Goal: Task Accomplishment & Management: Manage account settings

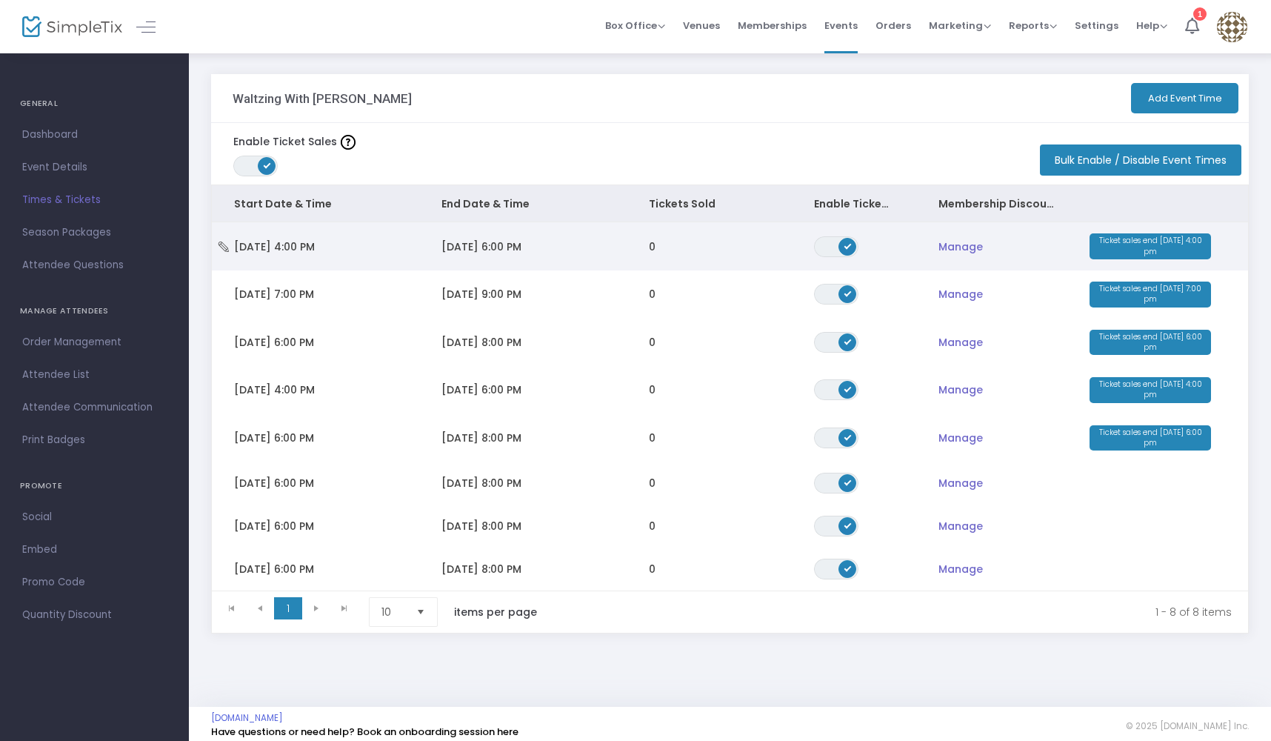
click at [962, 245] on span "Manage" at bounding box center [961, 246] width 44 height 15
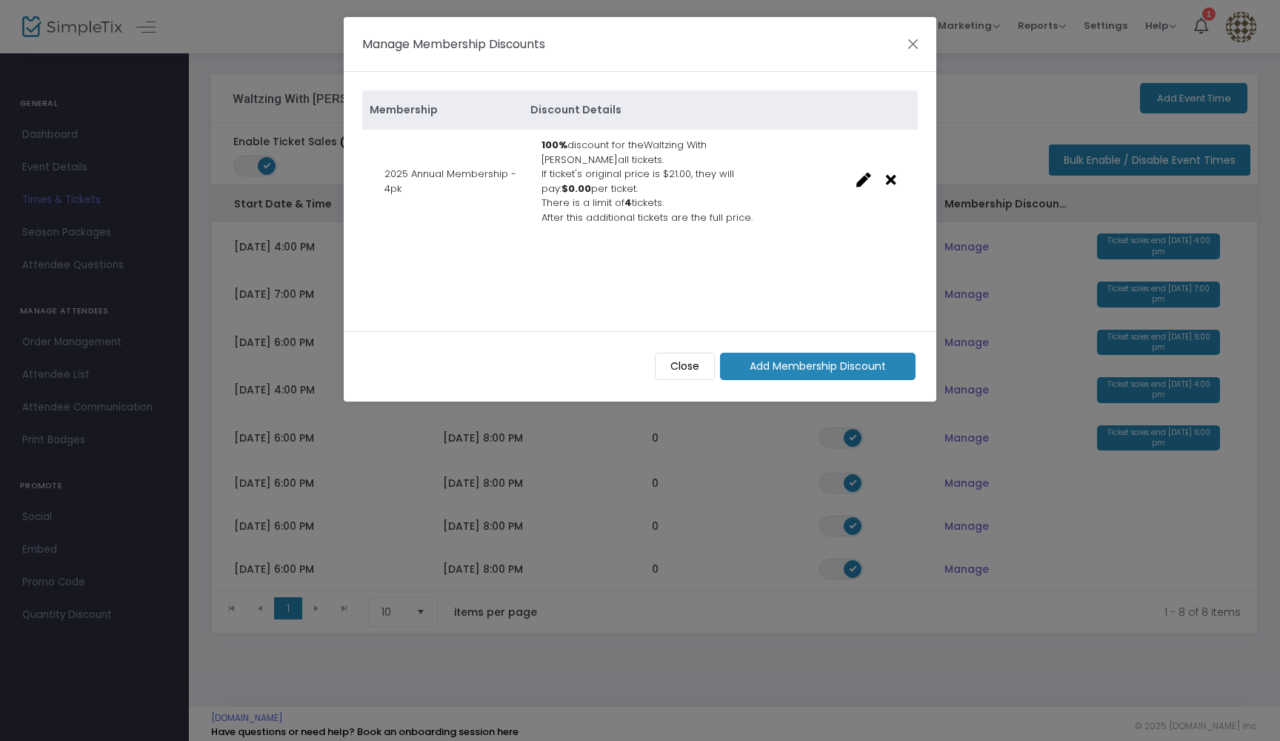
click at [695, 368] on m-button "Close" at bounding box center [685, 366] width 60 height 27
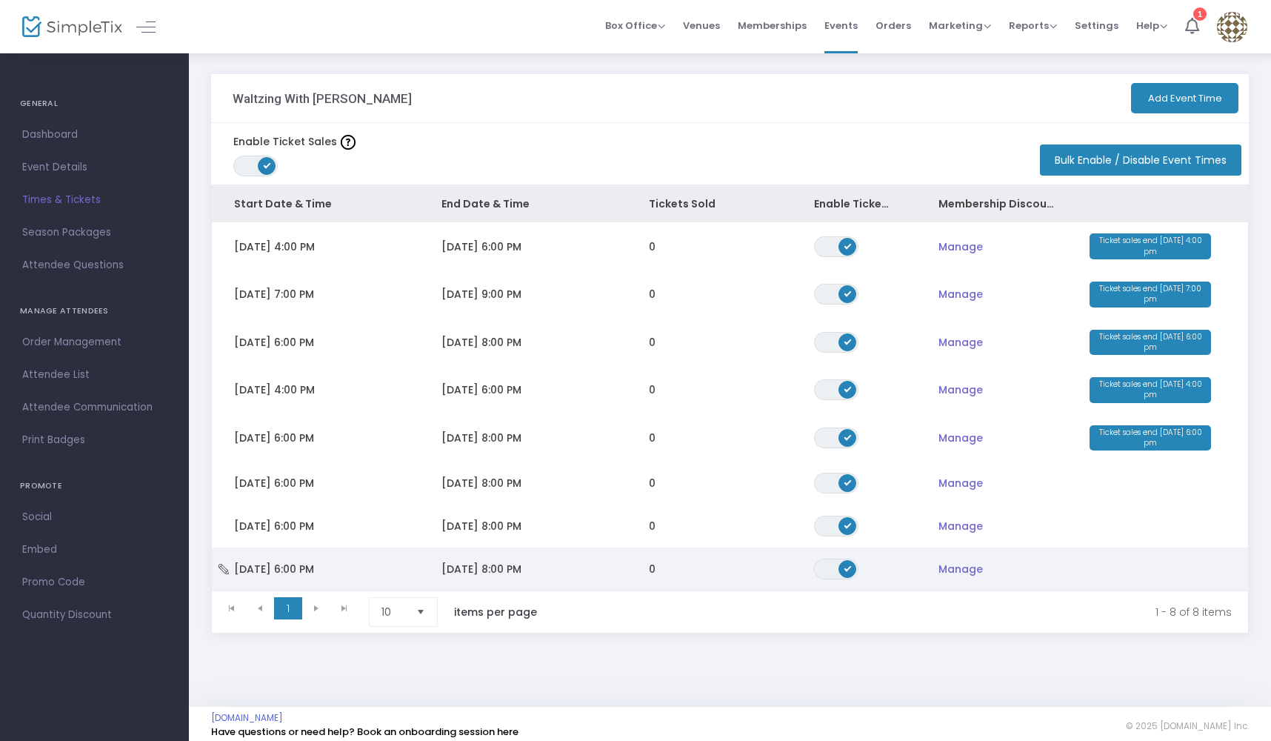
click at [949, 570] on span "Manage" at bounding box center [961, 568] width 44 height 15
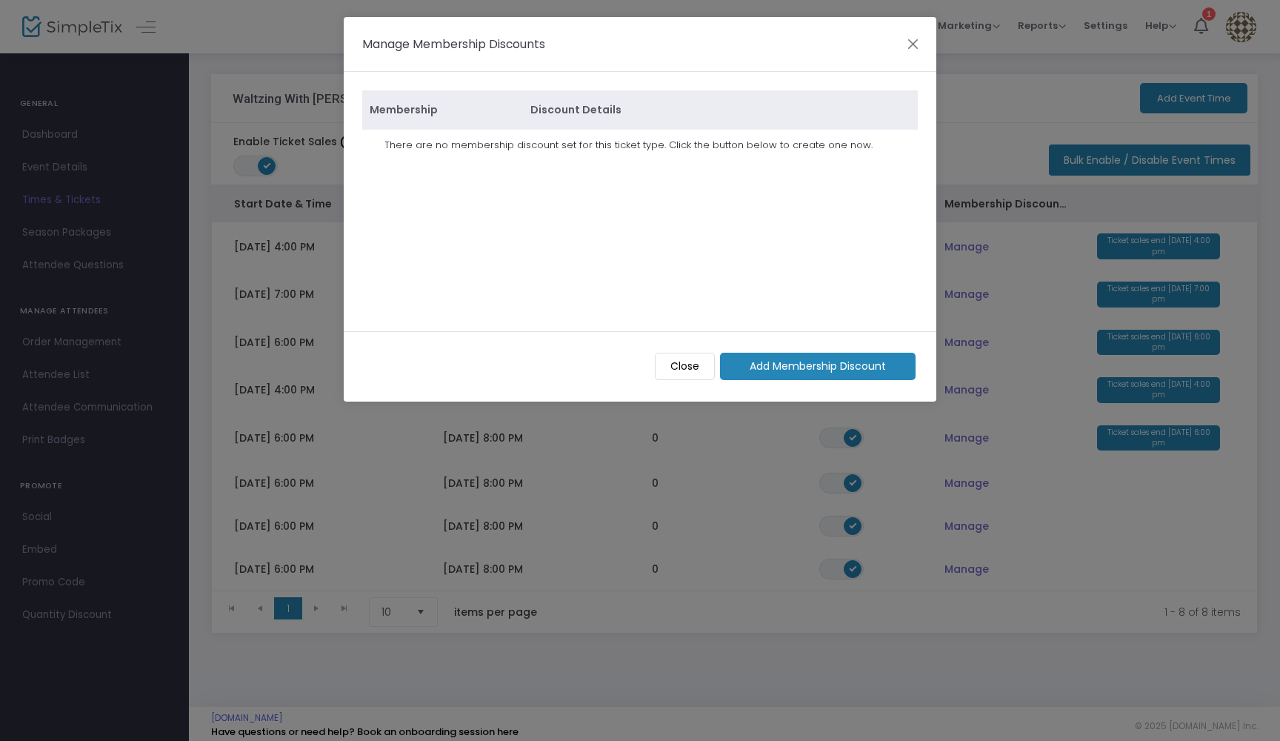
click at [839, 368] on m-button "Add Membership Discount" at bounding box center [818, 366] width 196 height 27
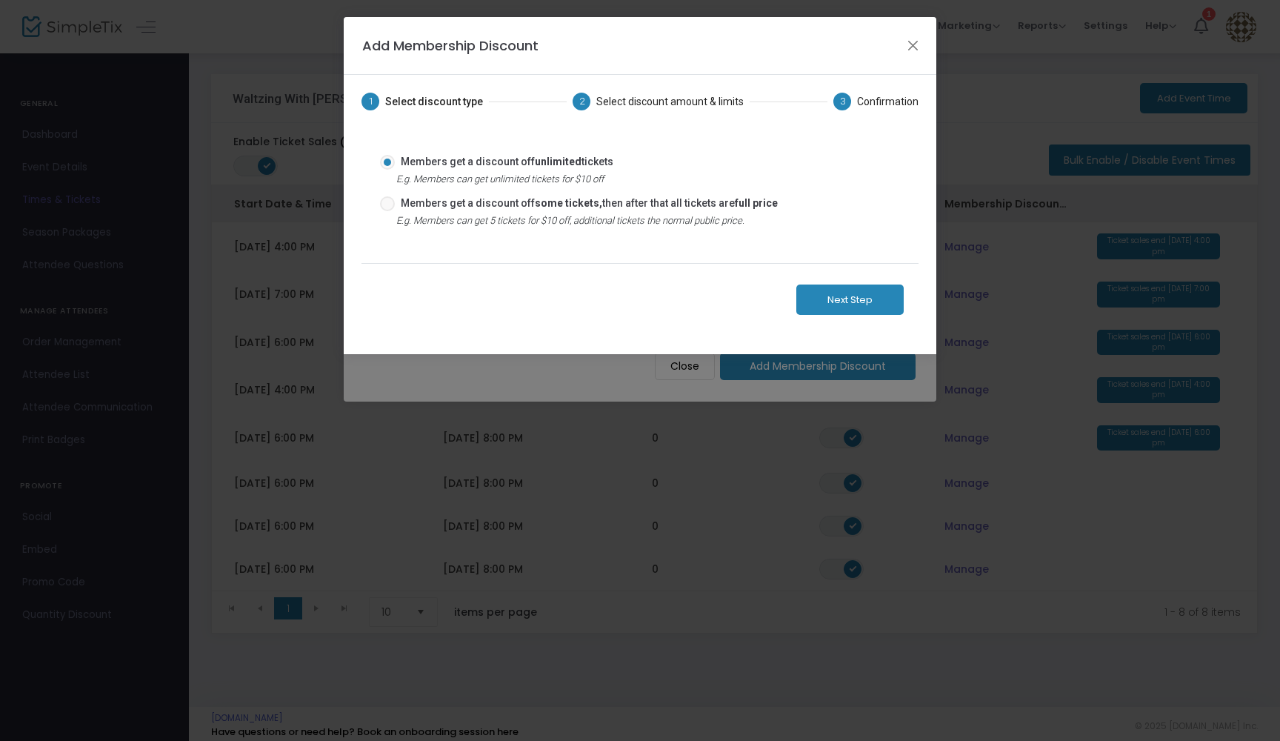
click at [393, 196] on span at bounding box center [387, 203] width 15 height 15
click at [387, 211] on input "Members get a discount off some tickets, then after that all tickets are full p…" at bounding box center [387, 211] width 1 height 1
radio input "true"
click at [824, 293] on button "Next Step" at bounding box center [849, 299] width 107 height 30
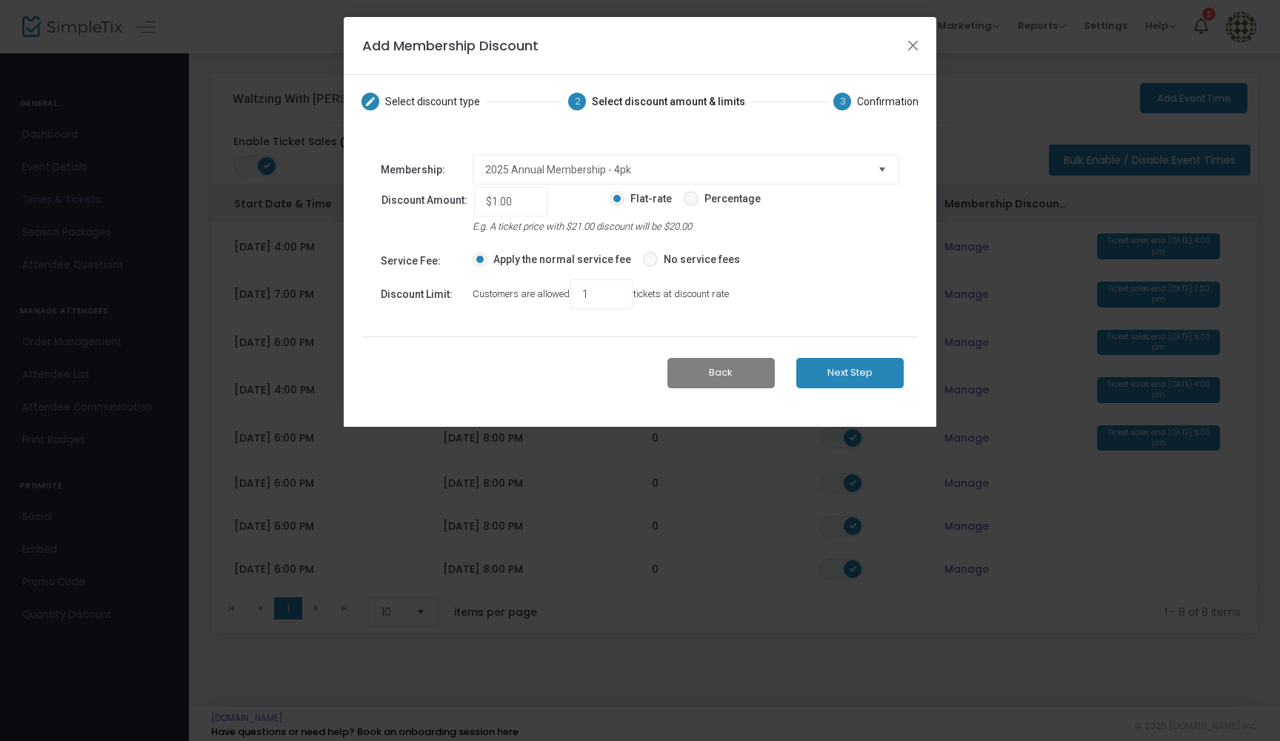
click at [692, 196] on span at bounding box center [691, 198] width 15 height 15
click at [691, 206] on input "Percentage" at bounding box center [690, 206] width 1 height 1
radio input "true"
click at [519, 199] on input "1" at bounding box center [511, 201] width 65 height 28
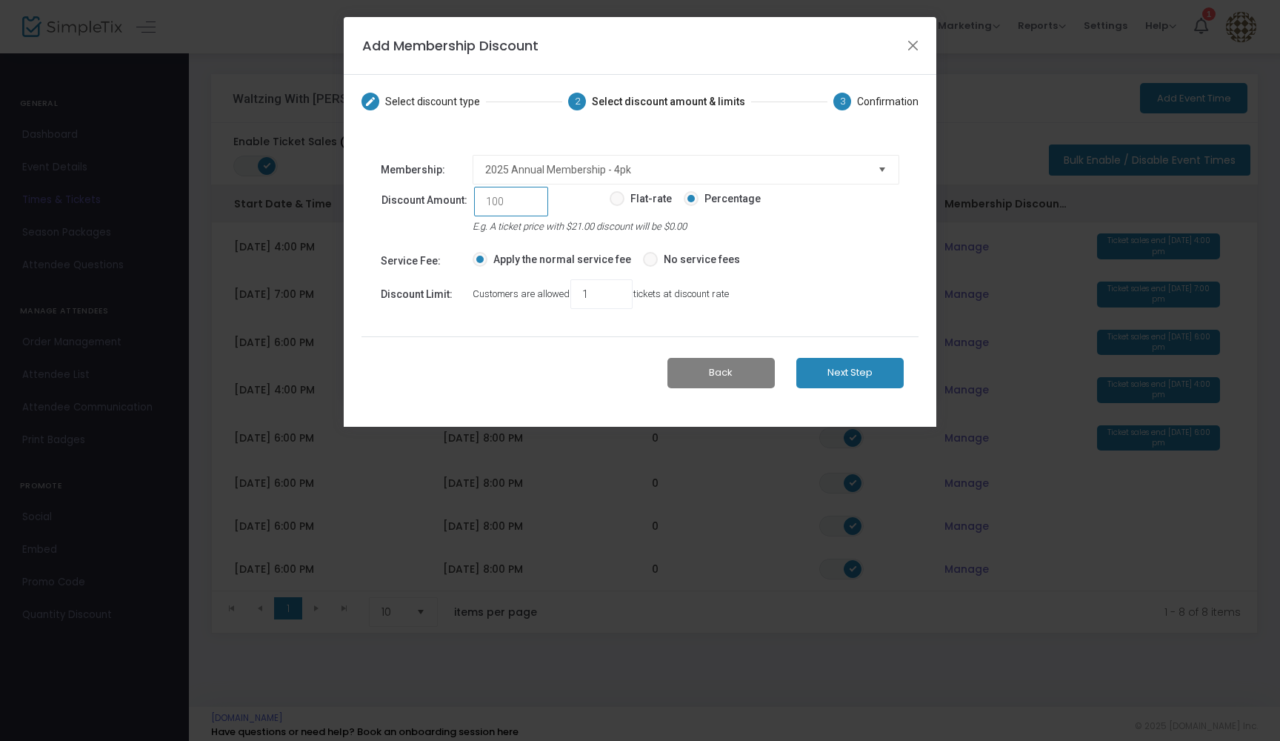
type input "100%"
click at [649, 259] on span at bounding box center [650, 259] width 15 height 15
click at [650, 267] on input "No service fees" at bounding box center [650, 267] width 1 height 1
radio input "true"
click at [610, 293] on input "1" at bounding box center [601, 294] width 53 height 28
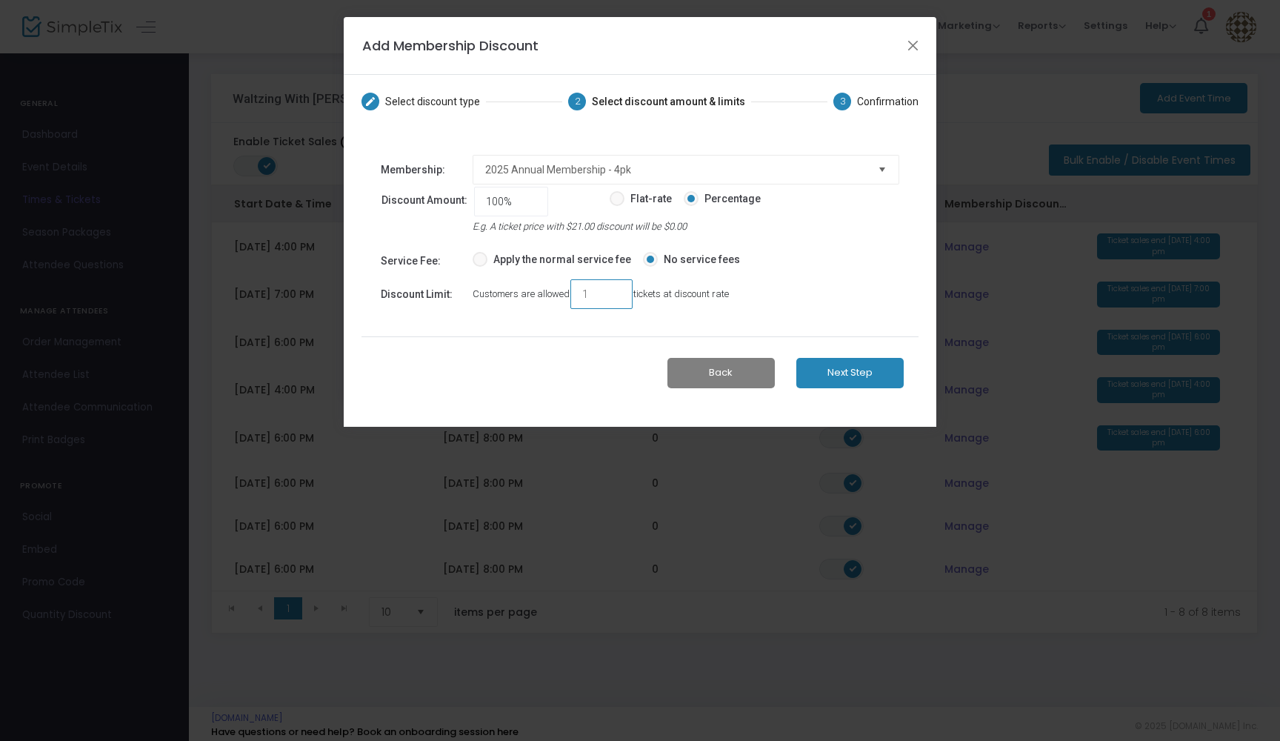
click at [610, 293] on input "1" at bounding box center [601, 294] width 53 height 28
type input "4"
click at [859, 368] on button "Next Step" at bounding box center [849, 373] width 107 height 30
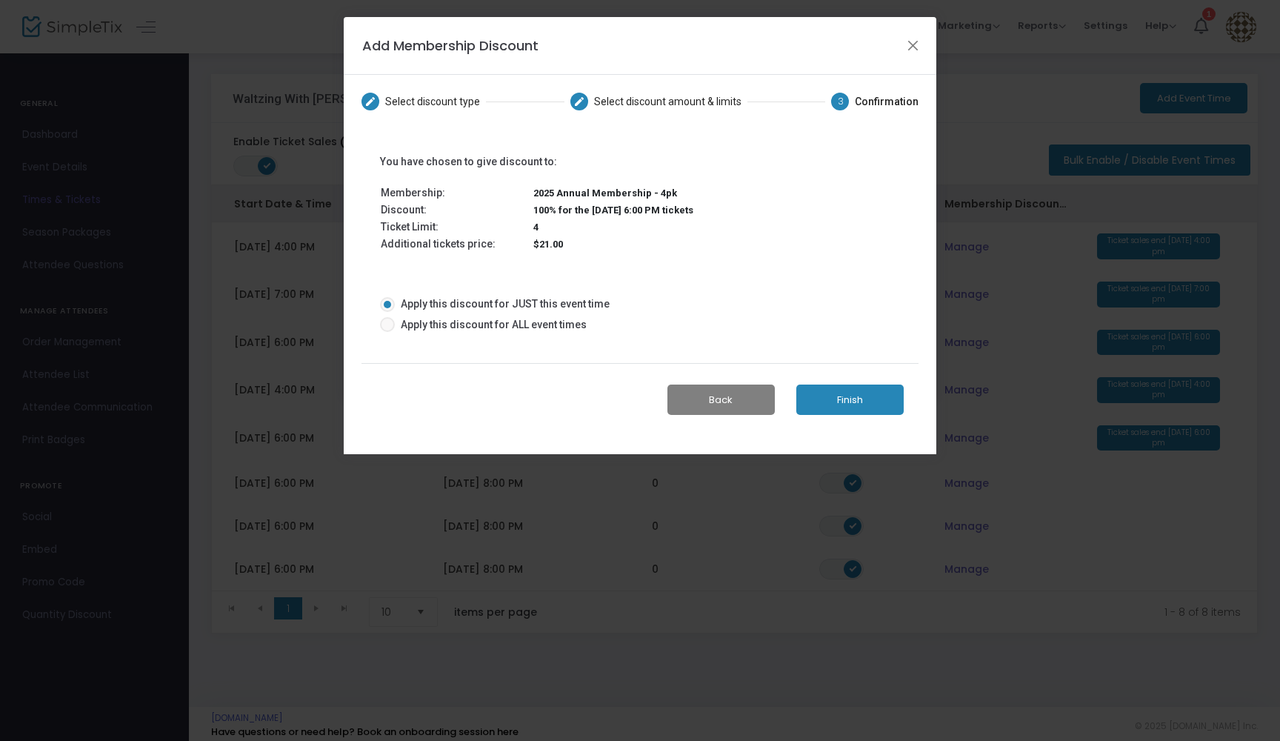
click at [387, 324] on span at bounding box center [387, 324] width 15 height 15
click at [387, 332] on input "Apply this discount for ALL event times" at bounding box center [387, 332] width 1 height 1
radio input "true"
click at [843, 404] on button "Finish" at bounding box center [849, 399] width 107 height 30
type input "10,000%"
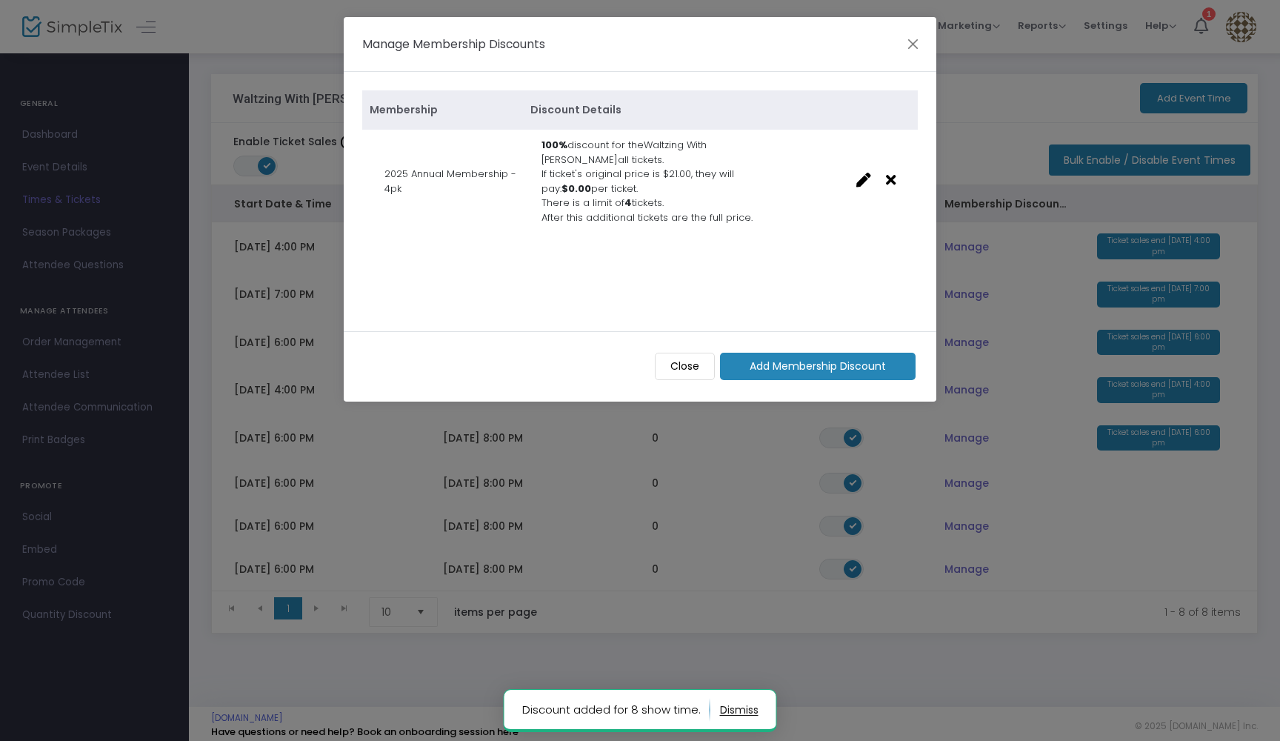
click at [682, 358] on m-button "Close" at bounding box center [685, 366] width 60 height 27
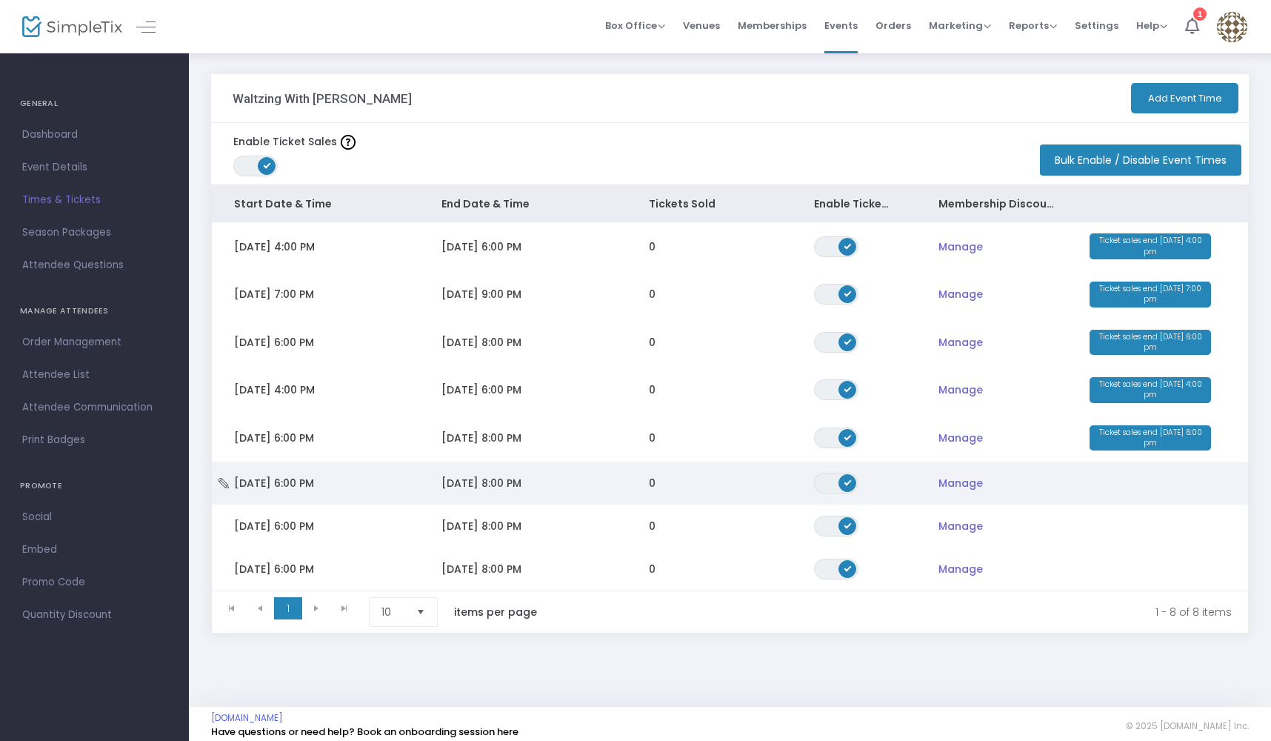
click at [521, 482] on span "[DATE] 8:00 PM" at bounding box center [481, 483] width 80 height 15
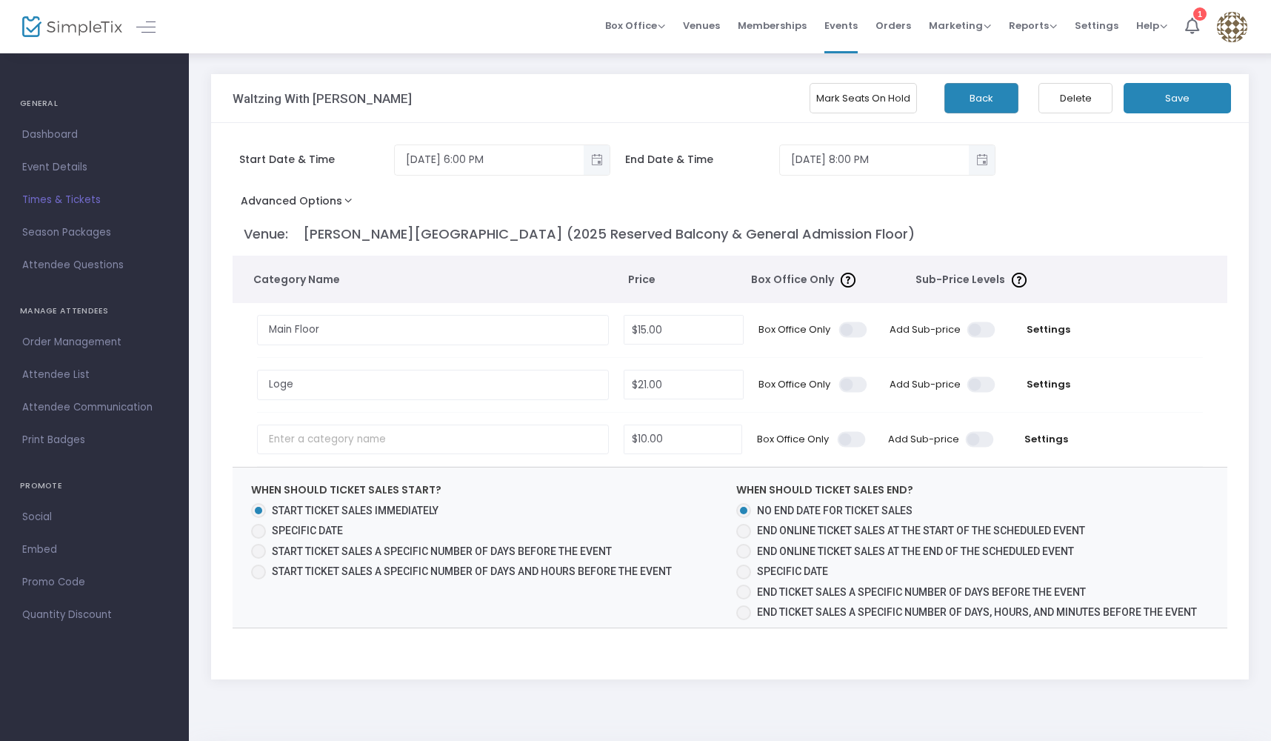
click at [744, 538] on span at bounding box center [743, 531] width 15 height 15
click at [744, 539] on input "End online ticket sales at the start of the scheduled event" at bounding box center [743, 539] width 1 height 1
radio input "true"
click at [1188, 96] on button "Save" at bounding box center [1177, 98] width 107 height 30
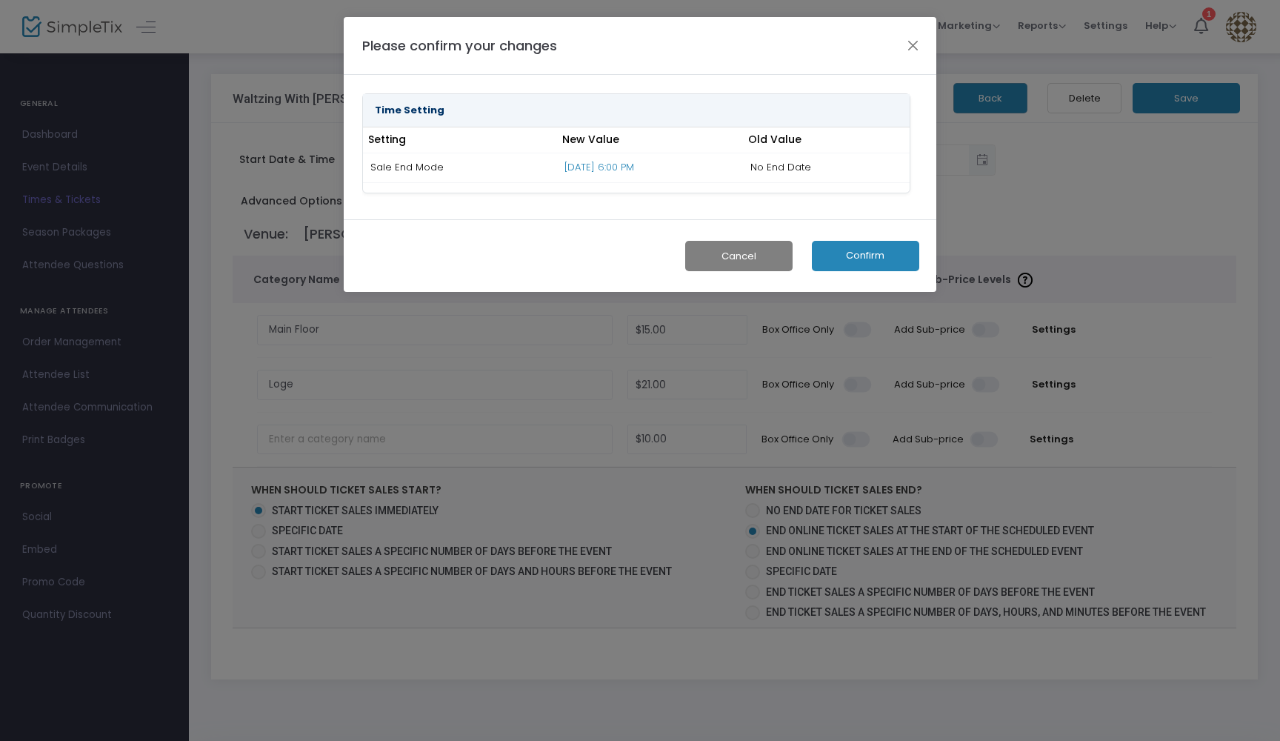
click at [899, 244] on button "Confirm" at bounding box center [865, 256] width 107 height 30
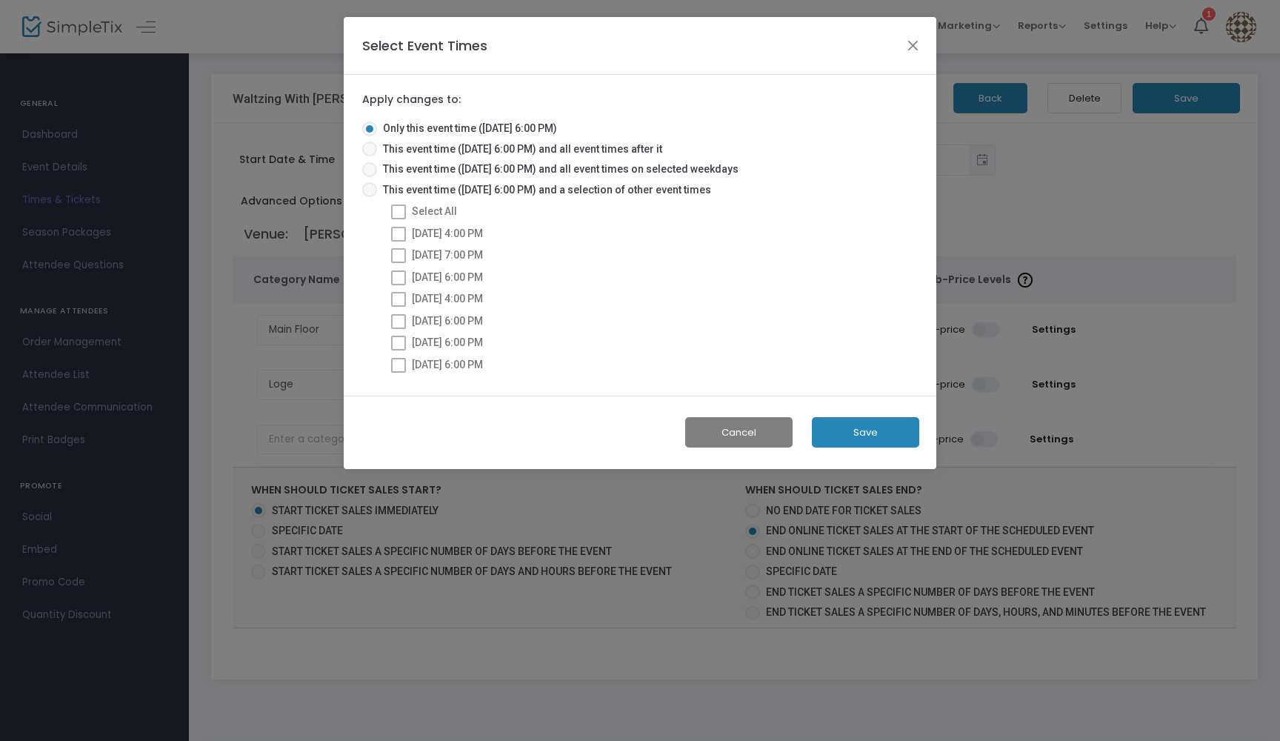
click at [399, 210] on span at bounding box center [398, 211] width 15 height 15
click at [369, 189] on span at bounding box center [369, 189] width 15 height 15
click at [369, 197] on input "This event time ([DATE] 6:00 PM) and a selection of other event times" at bounding box center [369, 197] width 1 height 1
radio input "true"
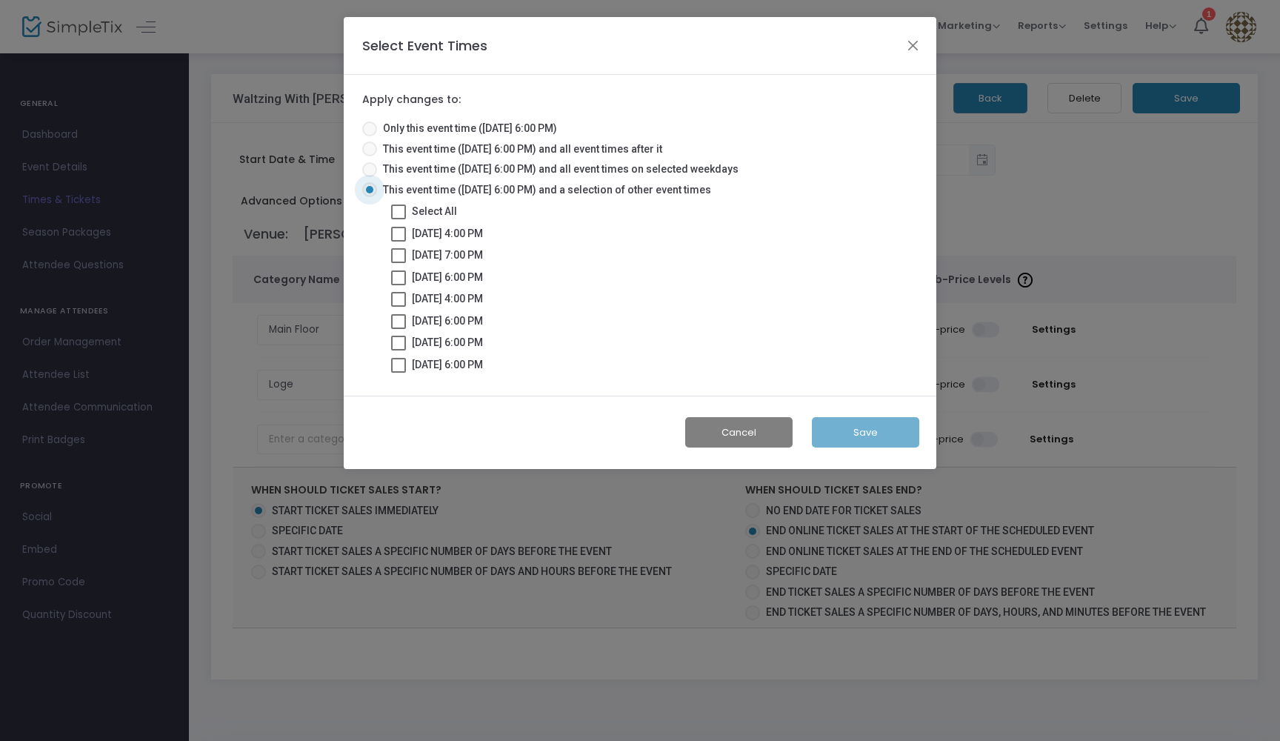
click at [401, 213] on span at bounding box center [398, 211] width 15 height 15
click at [399, 219] on input "Select All" at bounding box center [398, 219] width 1 height 1
checkbox input "true"
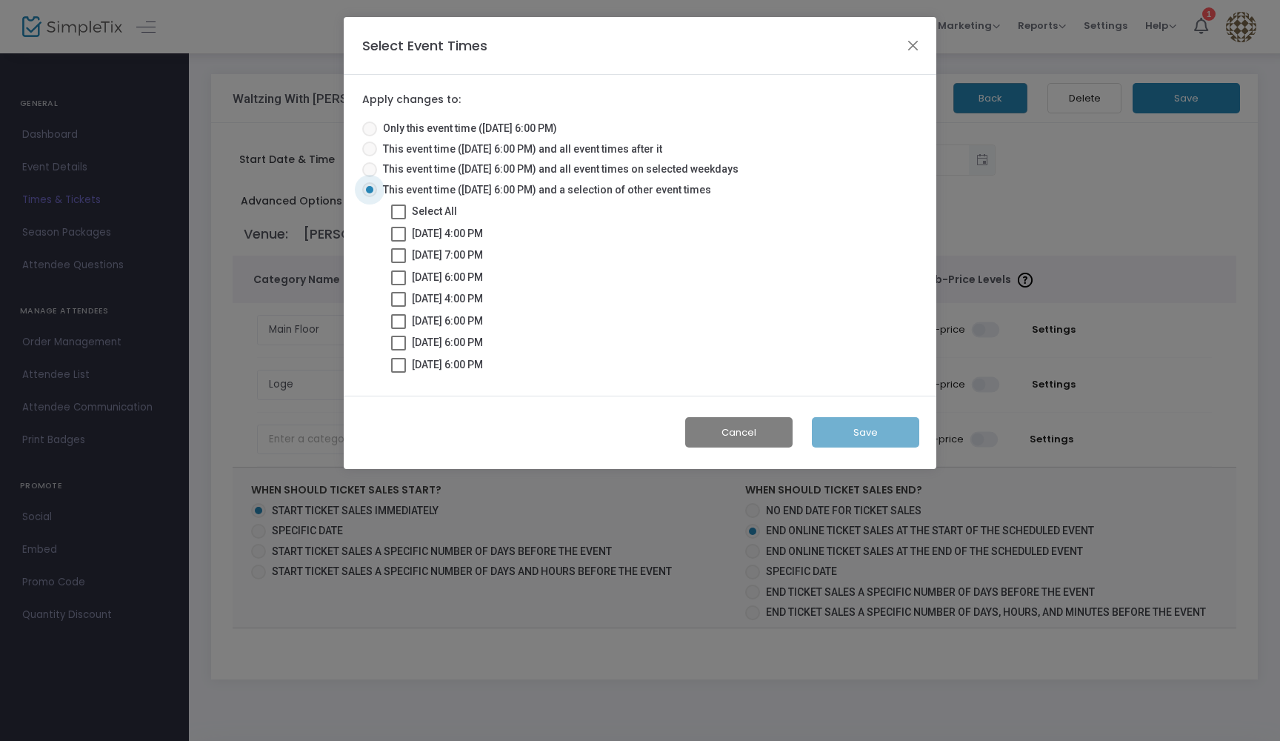
checkbox input "true"
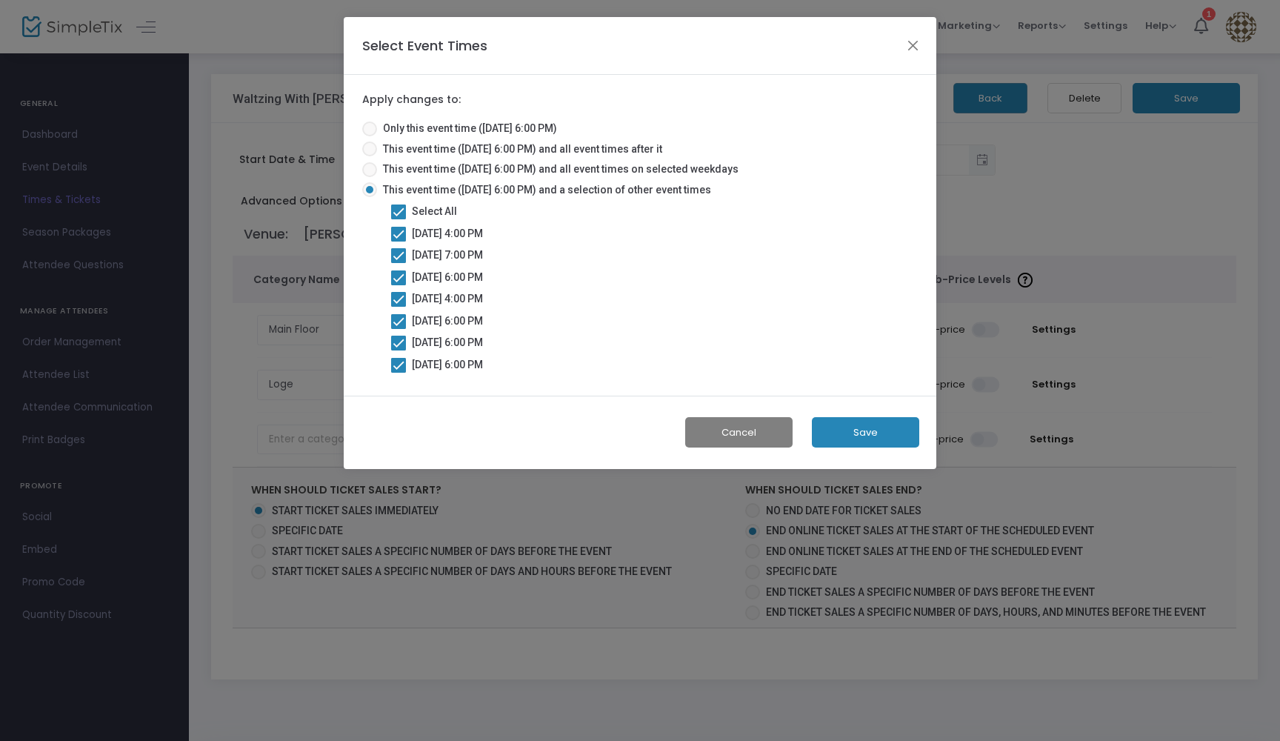
click at [852, 426] on button "Save" at bounding box center [865, 432] width 107 height 30
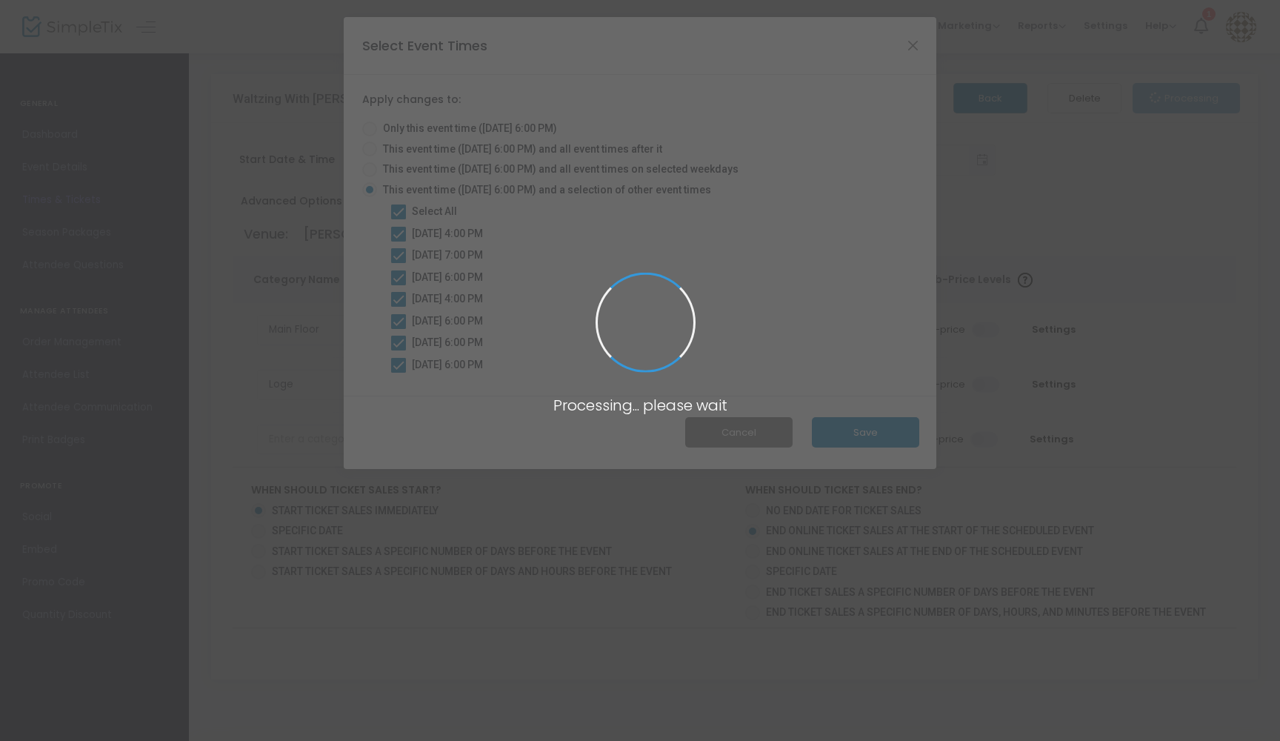
radio input "true"
checkbox input "false"
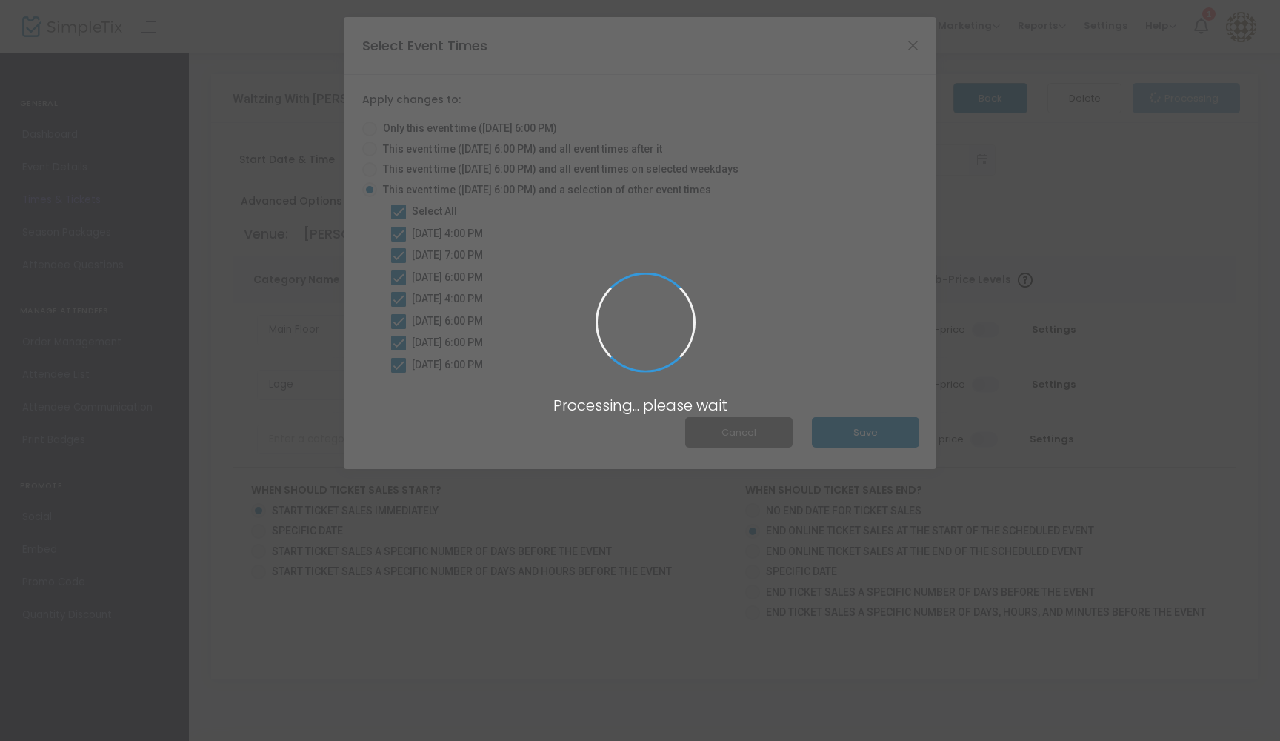
checkbox input "false"
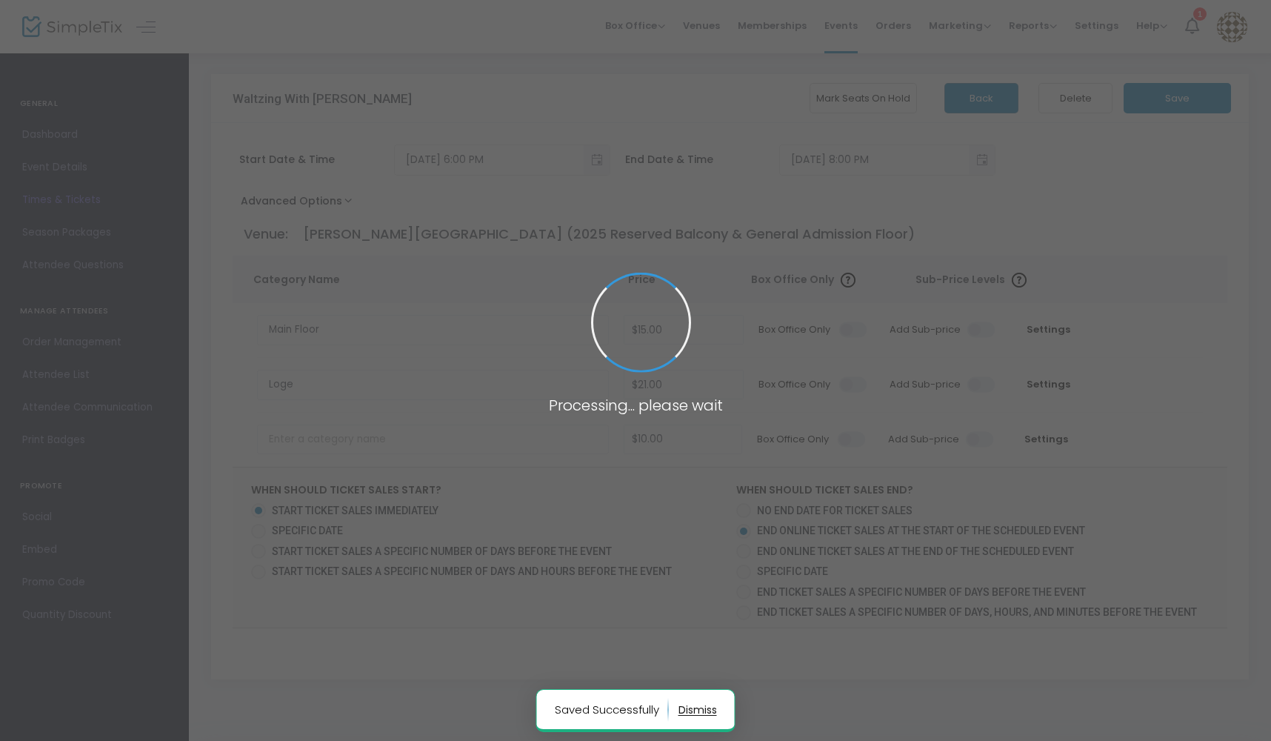
radio input "false"
radio input "true"
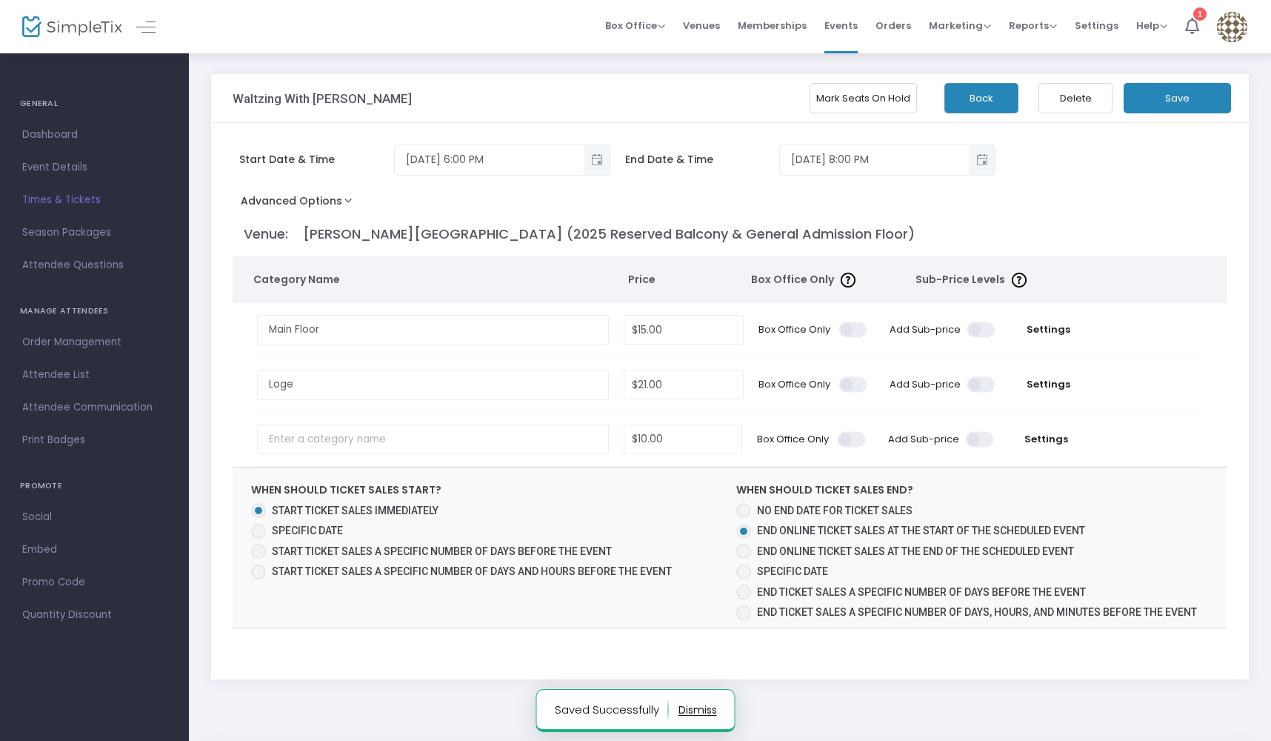
click at [1161, 91] on button "Save" at bounding box center [1177, 98] width 107 height 30
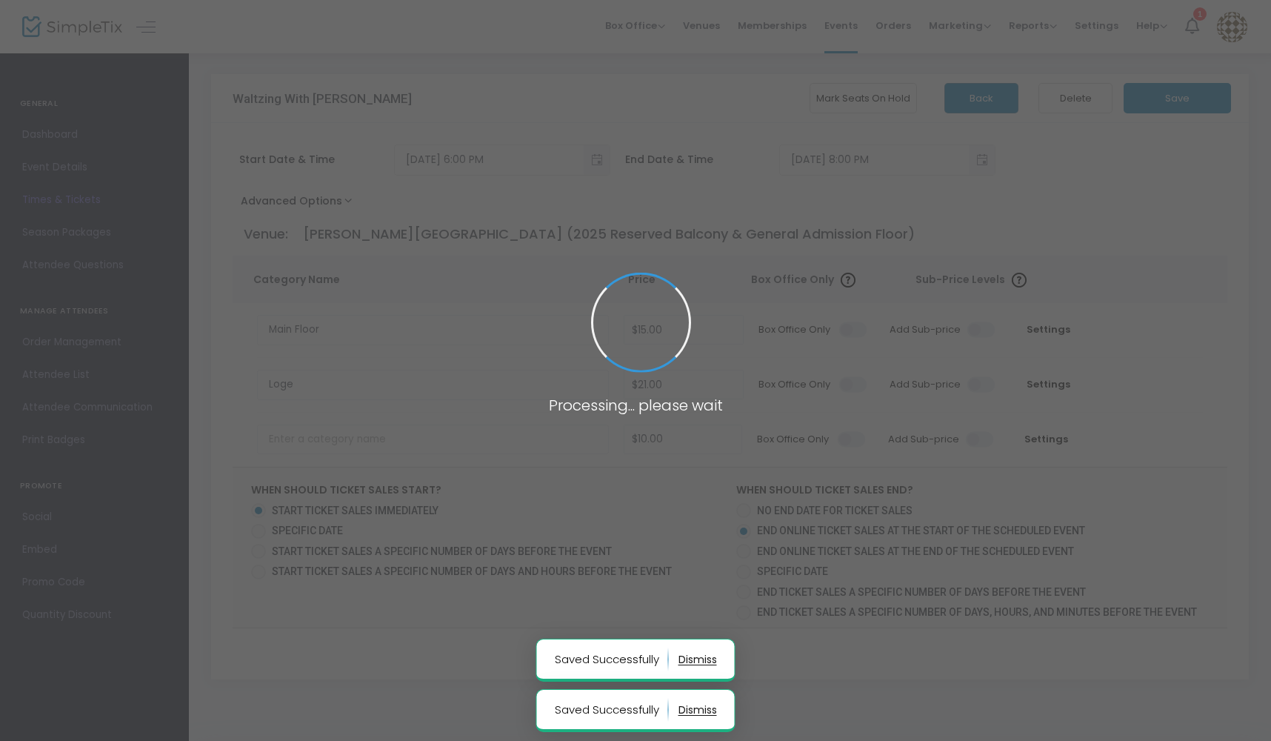
radio input "false"
radio input "true"
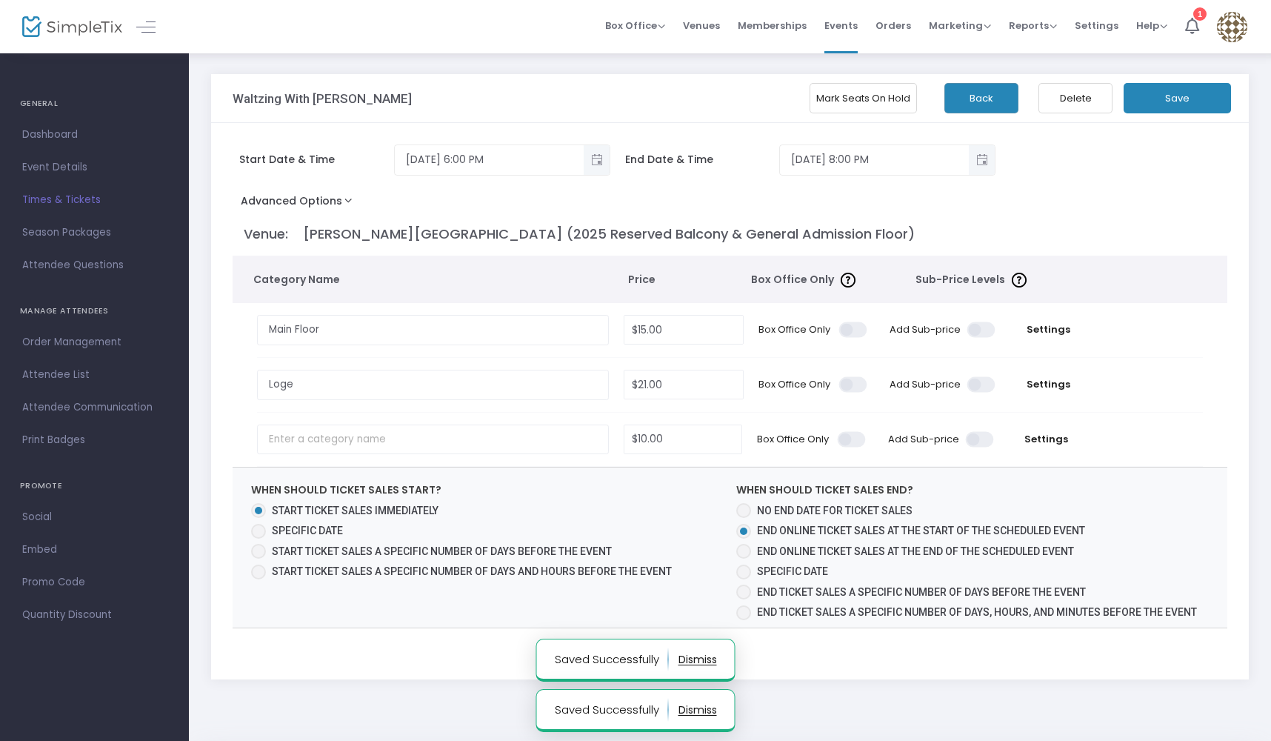
click at [983, 94] on button "Back" at bounding box center [981, 98] width 74 height 30
